Goal: Task Accomplishment & Management: Use online tool/utility

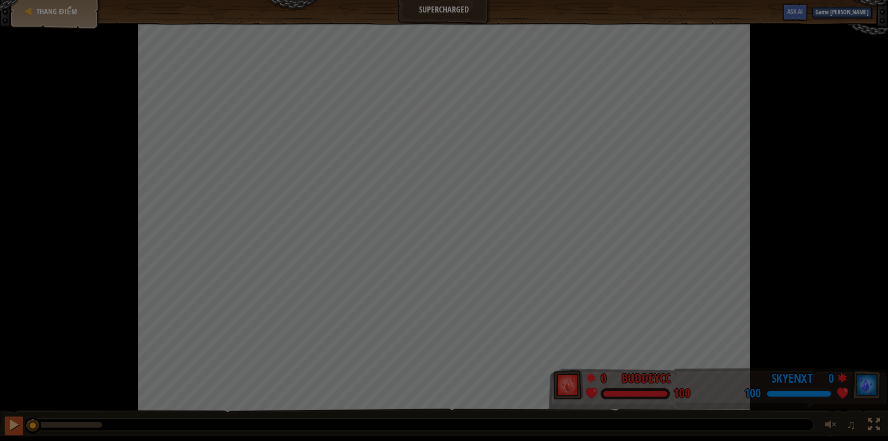
click at [13, 422] on body "Goals Bắt đầu màn chơi Không kết nối được với server Bạn cần mua gói dịch vụ để…" at bounding box center [444, 218] width 888 height 437
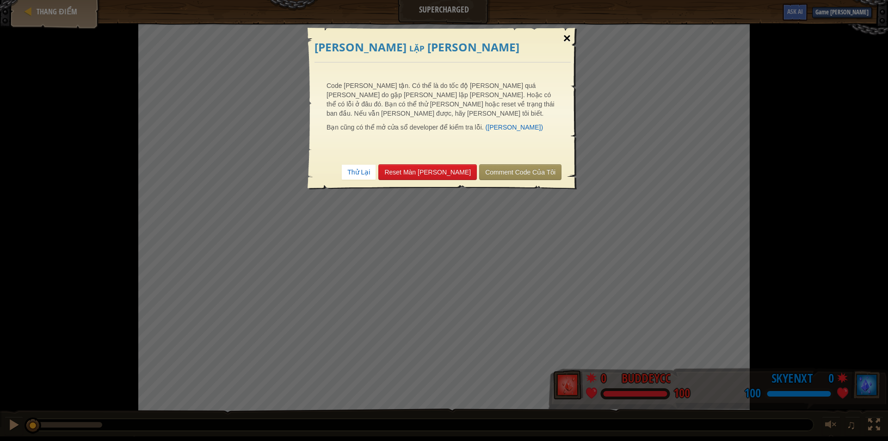
click at [564, 39] on div "×" at bounding box center [566, 38] width 21 height 27
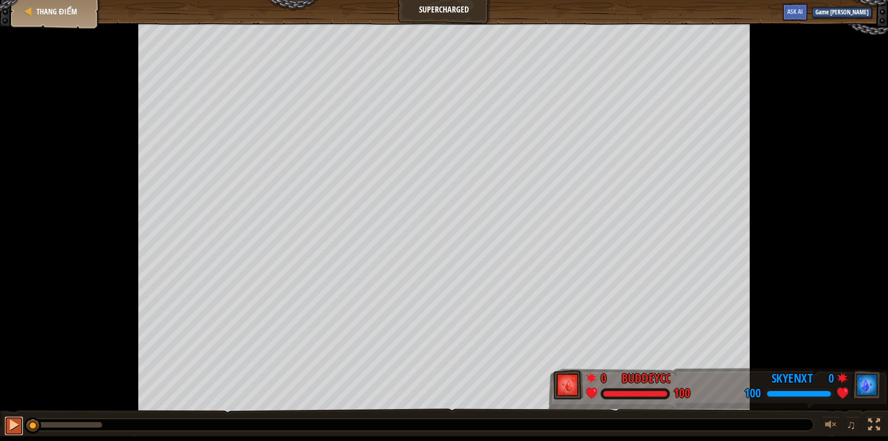
click at [15, 427] on div at bounding box center [14, 424] width 12 height 12
drag, startPoint x: 104, startPoint y: 424, endPoint x: 186, endPoint y: 422, distance: 82.8
click at [13, 426] on div at bounding box center [14, 424] width 12 height 12
click at [45, 5] on div "Thang điểm" at bounding box center [55, 11] width 74 height 23
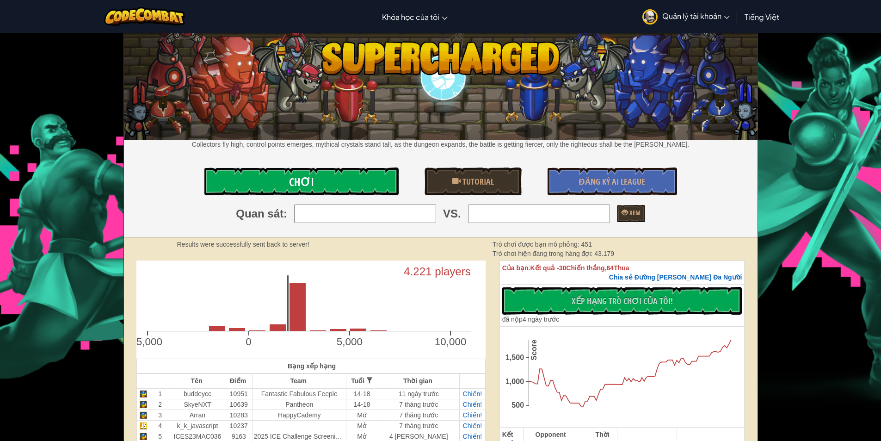
click at [331, 178] on link "Chơi" at bounding box center [301, 181] width 194 height 28
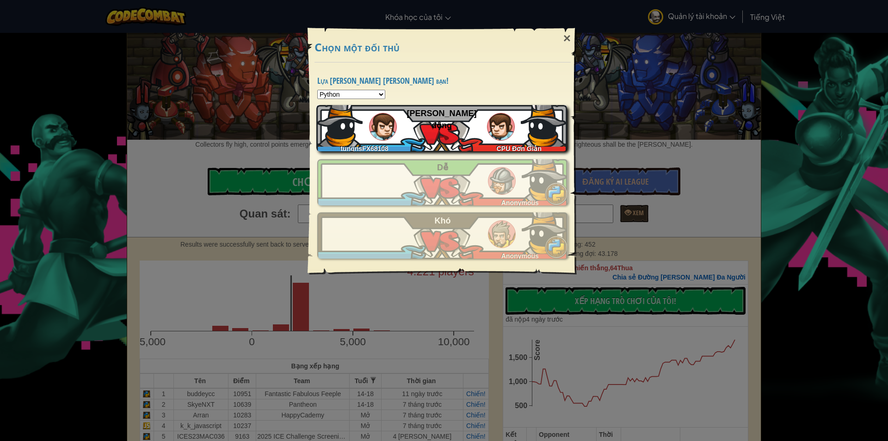
click at [469, 134] on div "tungnsFX68108 CPU Đơn Giản Khởi động" at bounding box center [441, 128] width 251 height 46
